Goal: Transaction & Acquisition: Purchase product/service

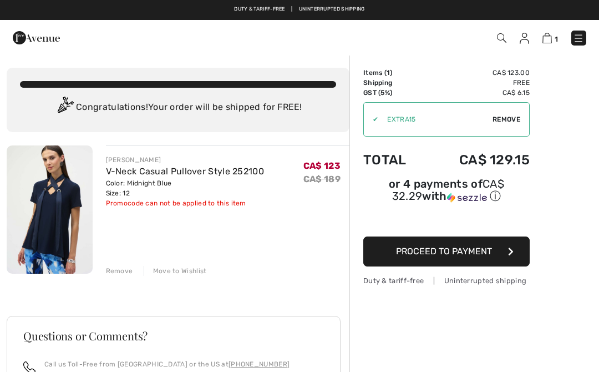
click at [216, 203] on div "Promocode can not be applied to this item" at bounding box center [185, 203] width 159 height 10
click at [121, 266] on div "Remove" at bounding box center [119, 271] width 27 height 10
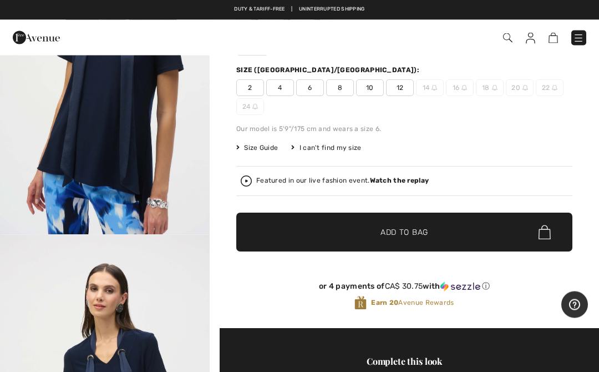
scroll to position [115, 0]
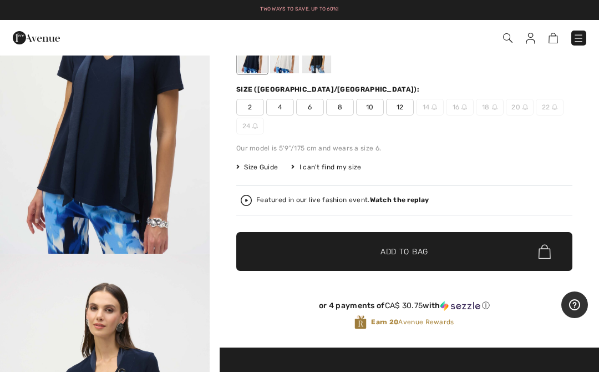
click at [553, 41] on img at bounding box center [553, 38] width 9 height 11
click at [405, 253] on span "Add to Bag" at bounding box center [405, 252] width 48 height 12
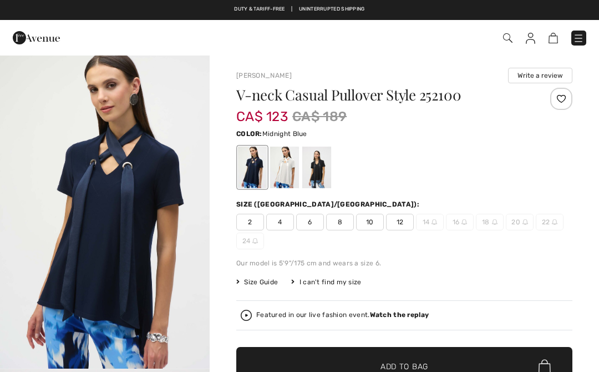
checkbox input "true"
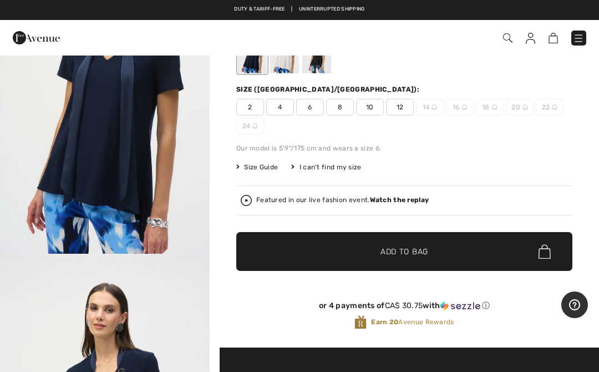
click at [401, 109] on span "12" at bounding box center [400, 107] width 28 height 17
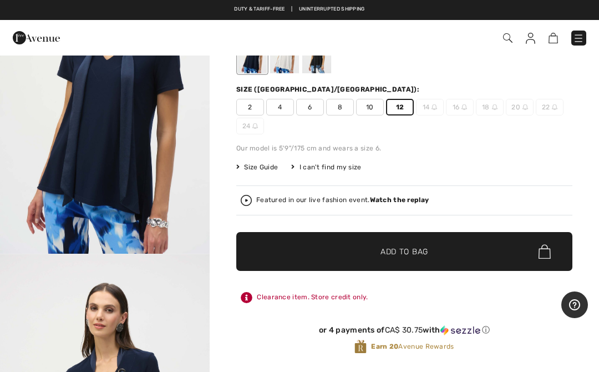
click at [422, 252] on span "Add to Bag" at bounding box center [405, 252] width 48 height 12
click at [552, 38] on img at bounding box center [547, 38] width 9 height 11
